Goal: Information Seeking & Learning: Check status

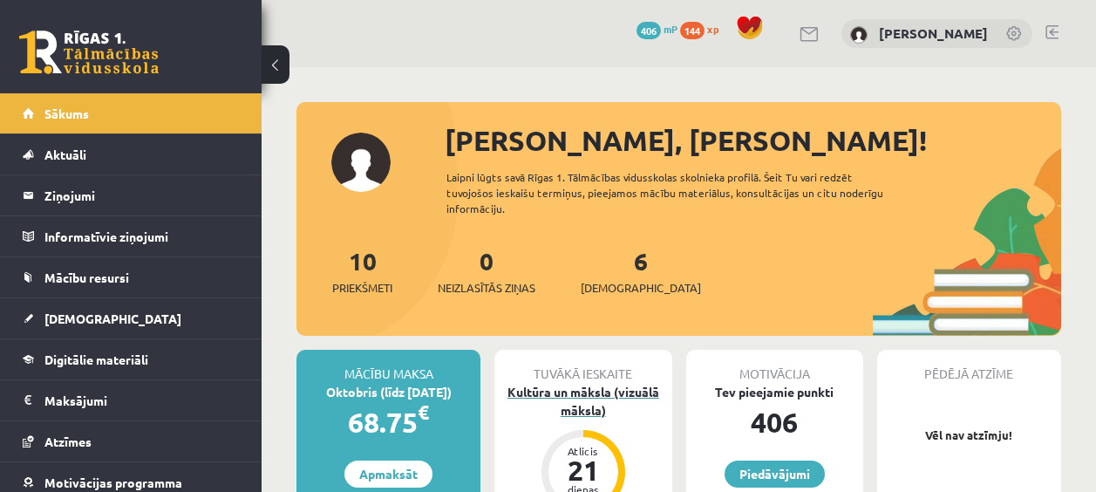
scroll to position [436, 0]
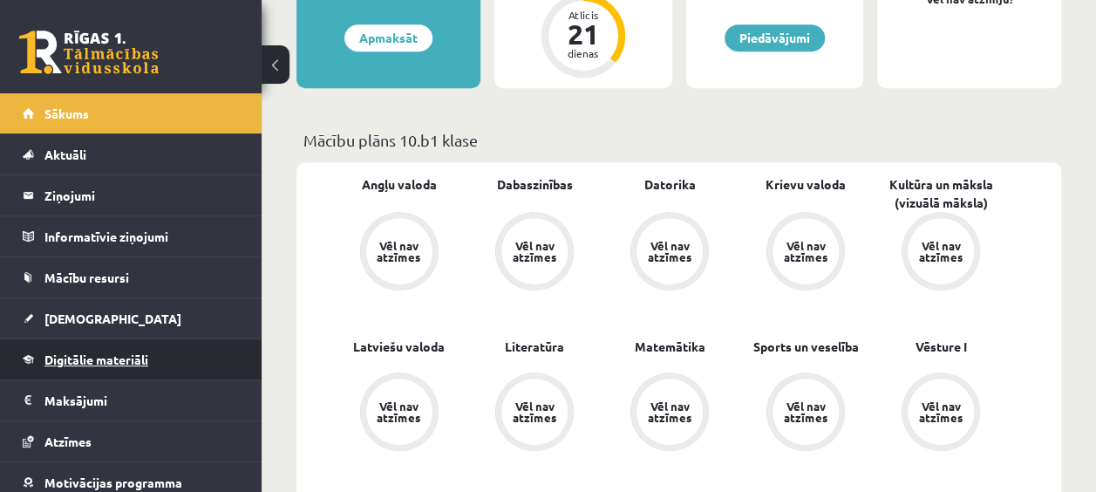
click at [126, 345] on link "Digitālie materiāli" at bounding box center [131, 359] width 217 height 40
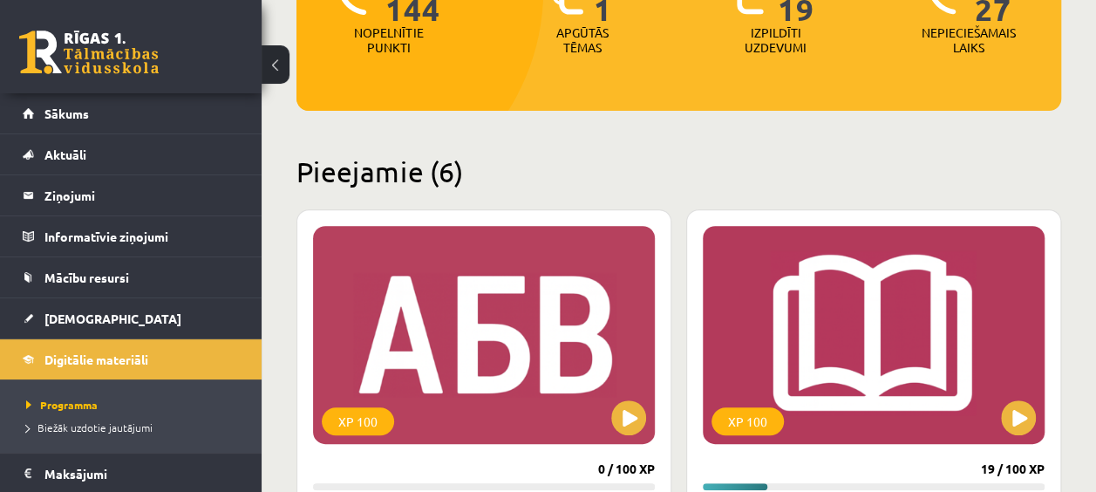
scroll to position [113, 0]
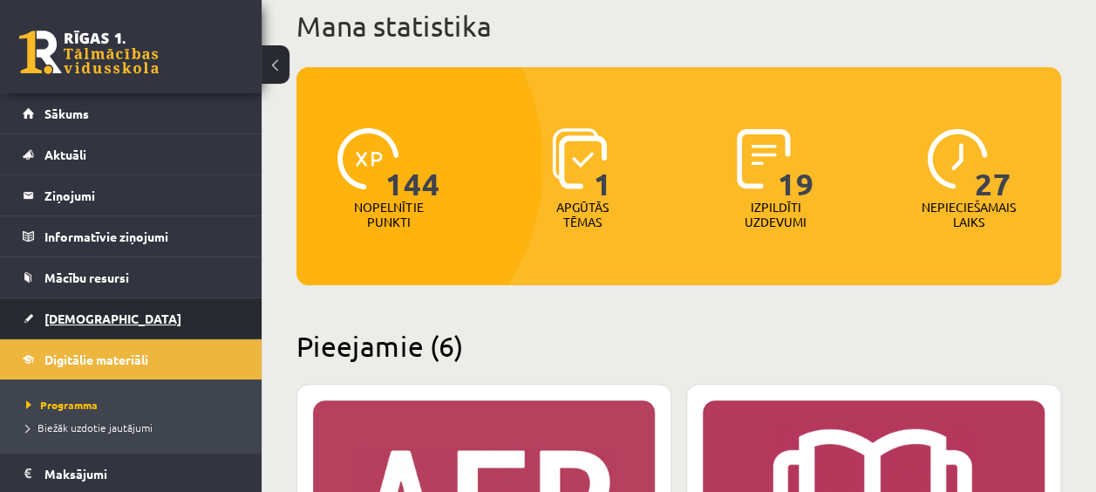
click at [82, 317] on span "[DEMOGRAPHIC_DATA]" at bounding box center [112, 318] width 137 height 16
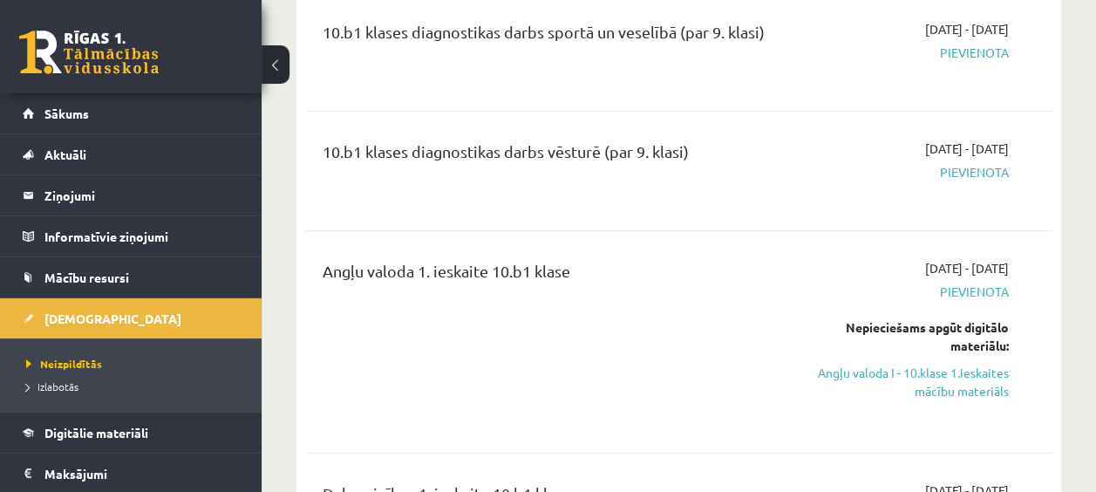
scroll to position [436, 0]
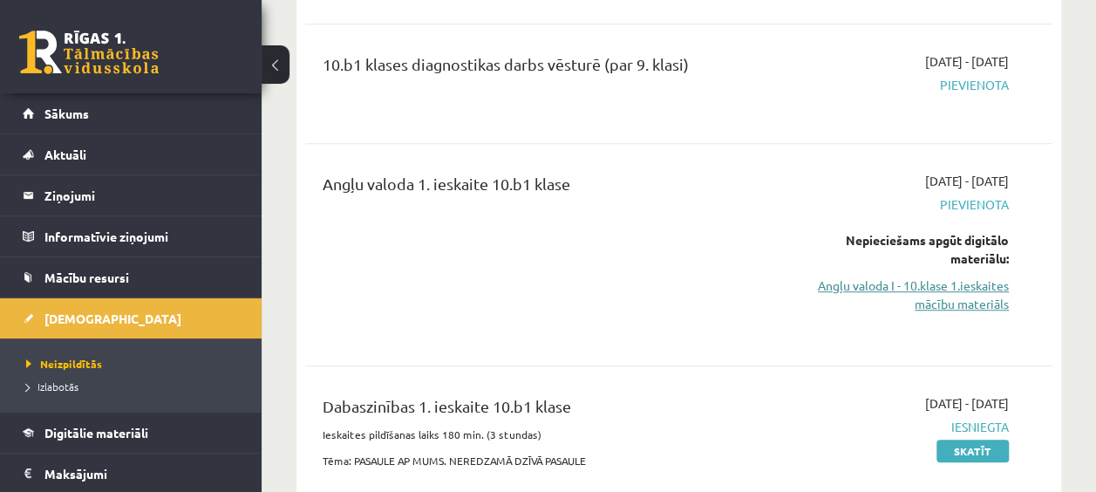
click at [908, 293] on link "Angļu valoda I - 10.klase 1.ieskaites mācību materiāls" at bounding box center [903, 294] width 211 height 37
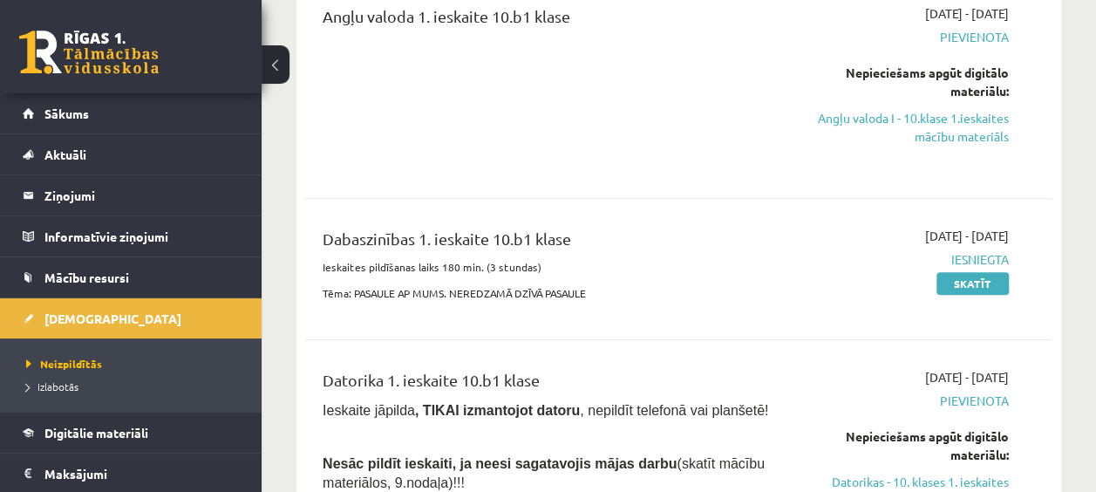
scroll to position [610, 0]
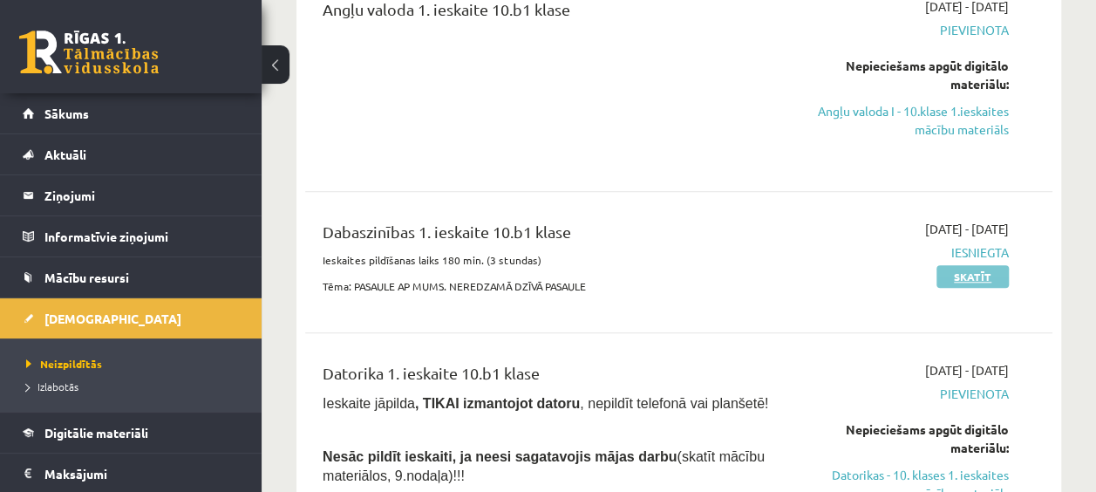
click at [976, 272] on link "Skatīt" at bounding box center [972, 276] width 72 height 23
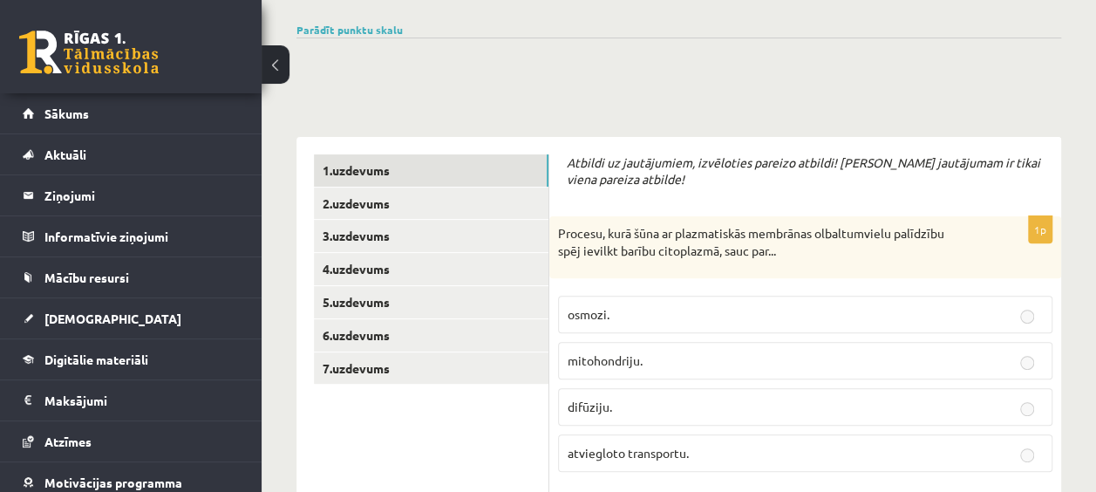
scroll to position [262, 0]
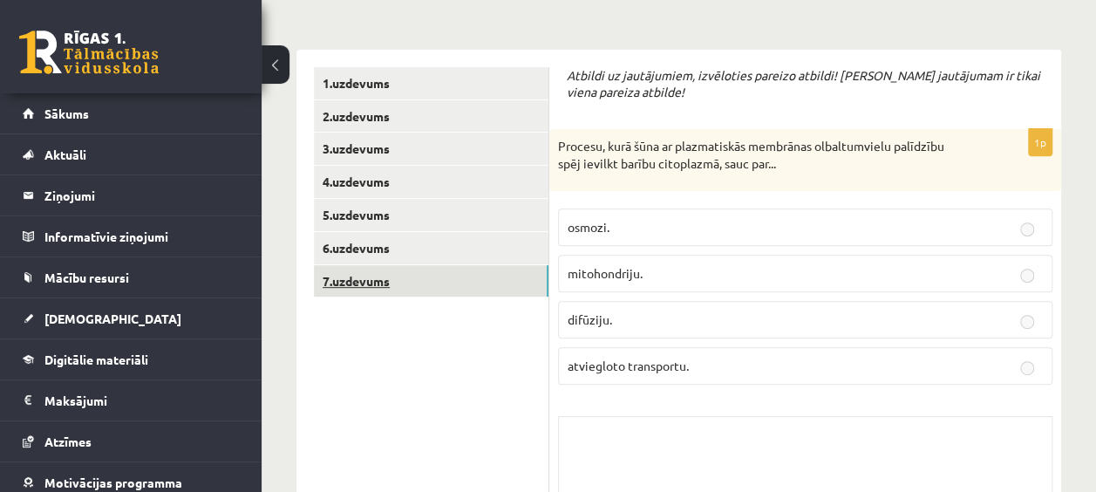
click at [422, 280] on link "7.uzdevums" at bounding box center [431, 281] width 235 height 32
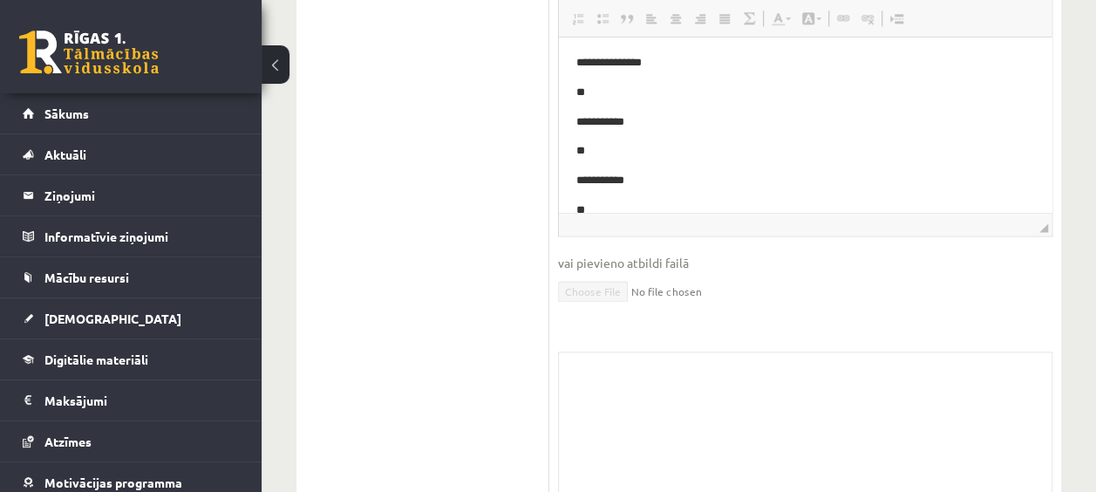
scroll to position [87, 0]
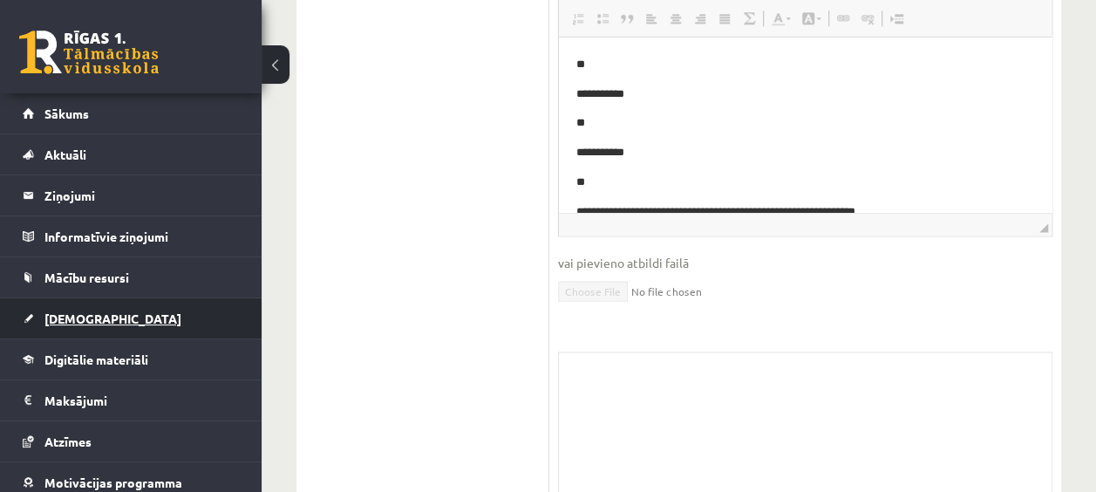
click at [59, 317] on span "[DEMOGRAPHIC_DATA]" at bounding box center [112, 318] width 137 height 16
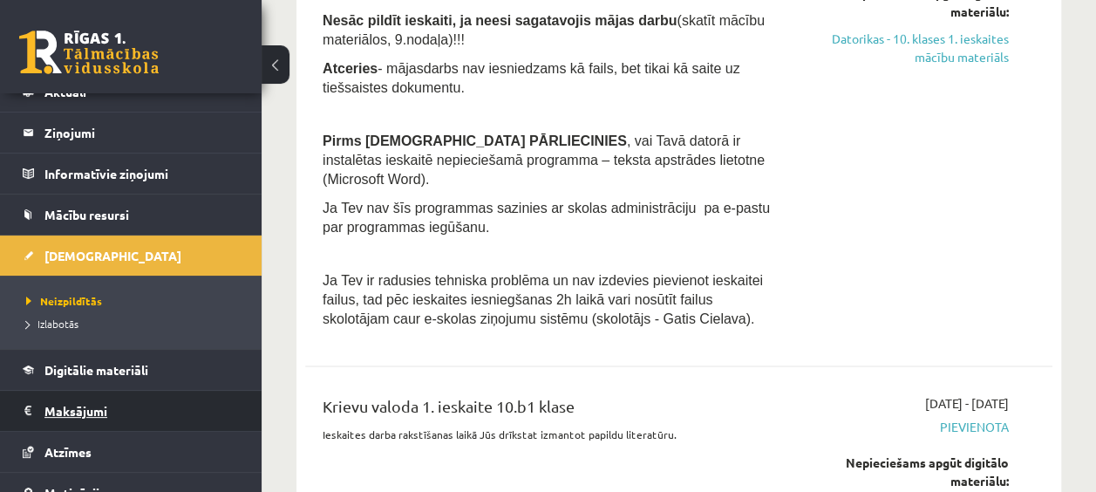
scroll to position [87, 0]
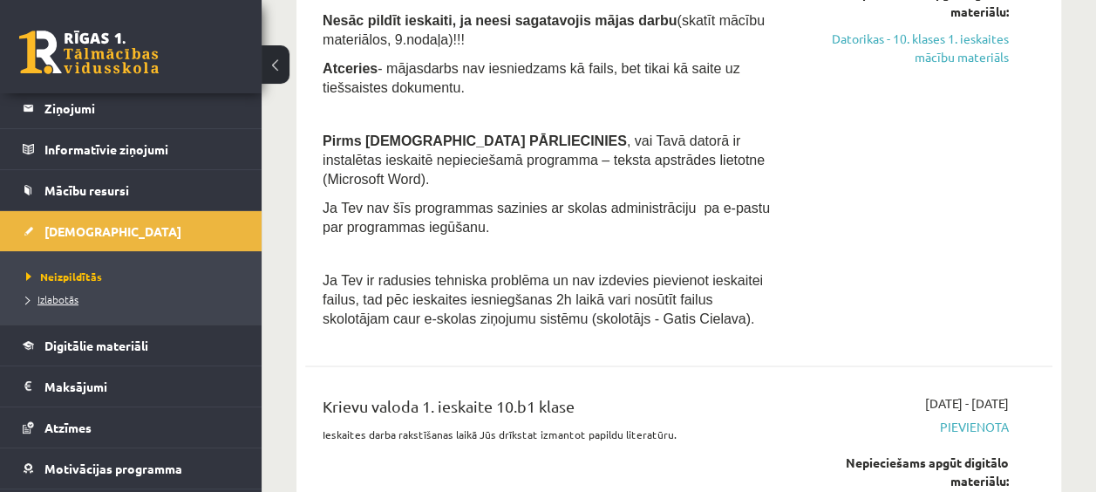
click at [65, 300] on span "Izlabotās" at bounding box center [52, 299] width 52 height 14
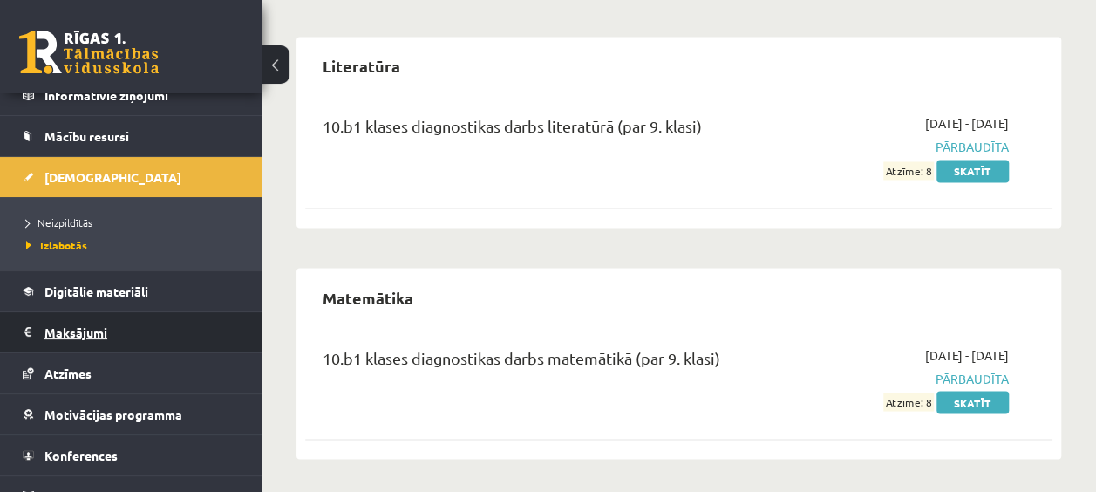
scroll to position [162, 0]
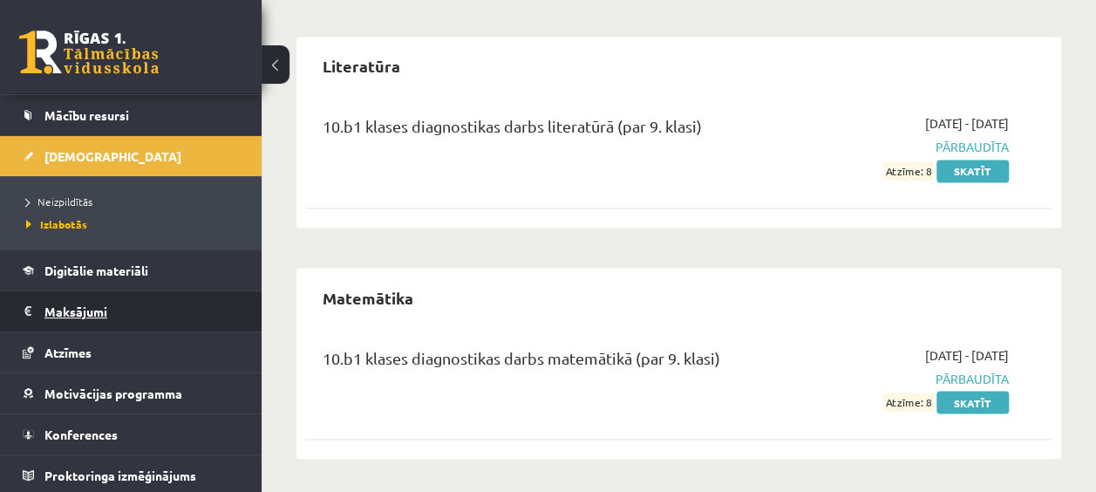
drag, startPoint x: 91, startPoint y: 327, endPoint x: 80, endPoint y: 304, distance: 25.0
click at [80, 304] on legend "Maksājumi 0" at bounding box center [141, 311] width 195 height 40
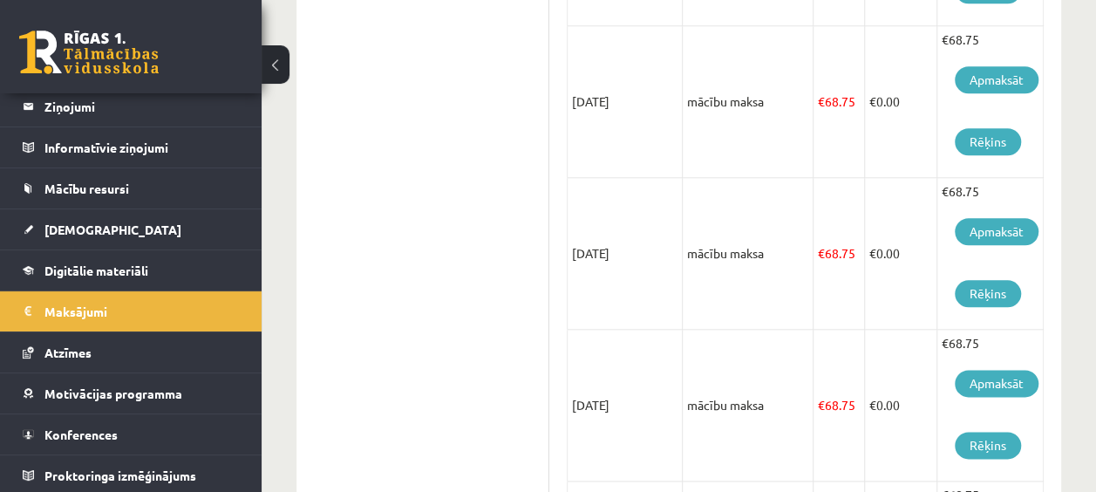
scroll to position [935, 0]
